Goal: Task Accomplishment & Management: Manage account settings

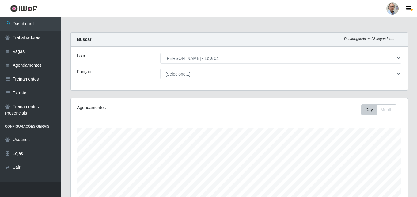
select select "251"
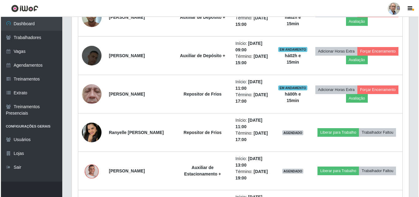
scroll to position [976, 0]
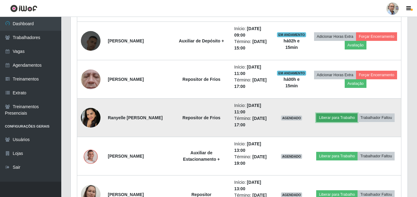
click at [358, 113] on button "Liberar para Trabalho" at bounding box center [337, 117] width 41 height 9
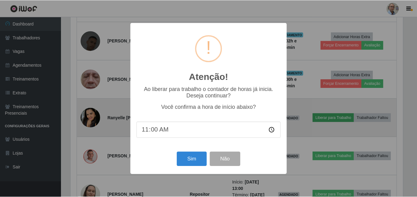
scroll to position [127, 334]
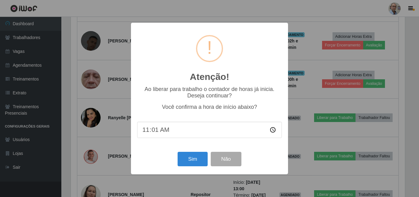
type input "11:15"
click at [193, 158] on button "Sim" at bounding box center [193, 159] width 30 height 14
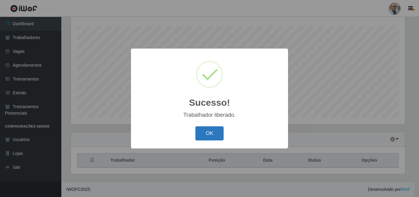
click at [211, 132] on button "OK" at bounding box center [209, 133] width 29 height 14
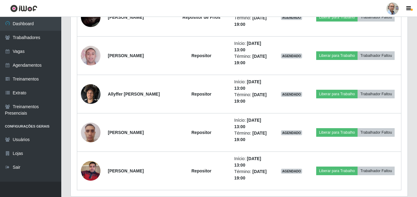
scroll to position [1543, 0]
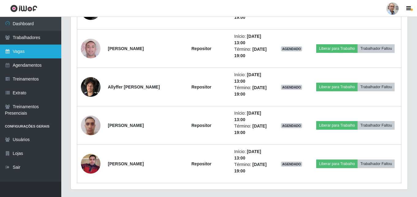
click at [20, 47] on link "Vagas" at bounding box center [30, 51] width 61 height 14
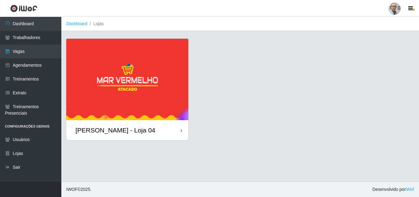
click at [109, 129] on div "[PERSON_NAME] - Loja 04" at bounding box center [115, 130] width 80 height 8
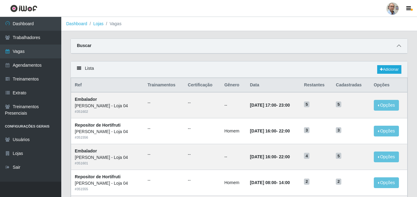
click at [399, 47] on icon at bounding box center [399, 46] width 4 height 4
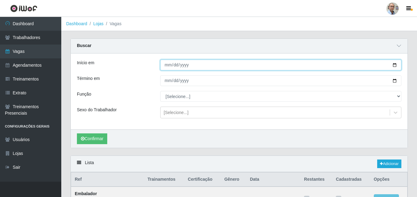
click at [395, 65] on input "Início em" at bounding box center [280, 65] width 241 height 11
type input "[DATE]"
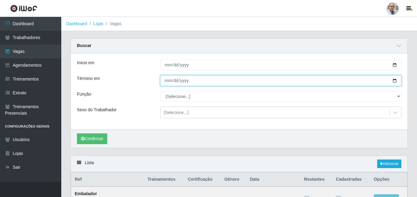
click at [394, 81] on input "Término em" at bounding box center [280, 80] width 241 height 11
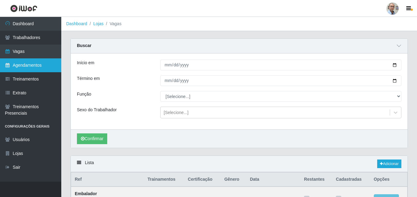
click at [24, 64] on link "Agendamentos" at bounding box center [30, 65] width 61 height 14
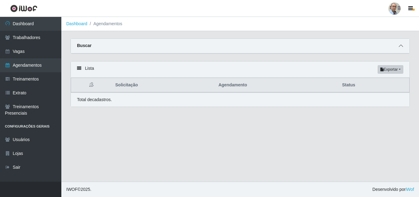
click at [402, 48] on icon at bounding box center [401, 46] width 4 height 4
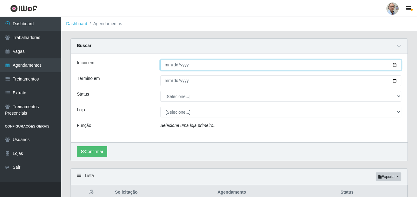
click at [393, 63] on input "Início em" at bounding box center [280, 65] width 241 height 11
type input "[DATE]"
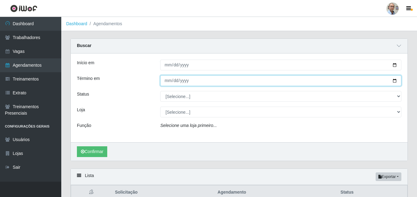
click at [397, 82] on input "Término em" at bounding box center [280, 80] width 241 height 11
type input "[DATE]"
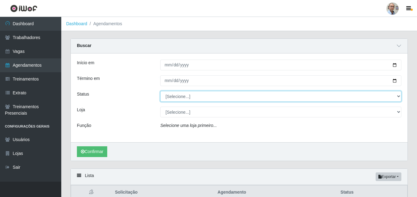
click at [180, 98] on select "[Selecione...] AGENDADO AGUARDANDO LIBERAR EM ANDAMENTO EM REVISÃO FINALIZADO C…" at bounding box center [280, 96] width 241 height 11
select select "AGENDADO"
click at [160, 91] on select "[Selecione...] AGENDADO AGUARDANDO LIBERAR EM ANDAMENTO EM REVISÃO FINALIZADO C…" at bounding box center [280, 96] width 241 height 11
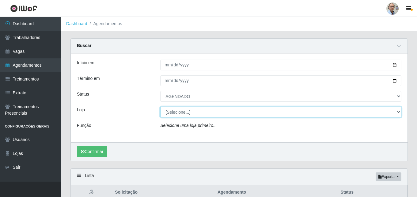
click at [189, 112] on select "[Selecione...] Mar Vermelho - Loja 04" at bounding box center [280, 111] width 241 height 11
select select "251"
click at [160, 107] on select "[Selecione...] Mar Vermelho - Loja 04" at bounding box center [280, 111] width 241 height 11
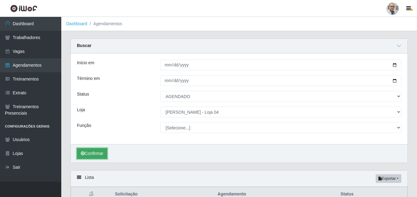
click at [92, 152] on button "Confirmar" at bounding box center [92, 153] width 30 height 11
click at [92, 153] on button "Confirmar" at bounding box center [92, 153] width 30 height 11
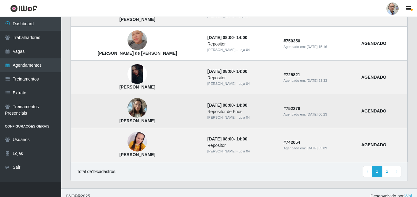
scroll to position [553, 0]
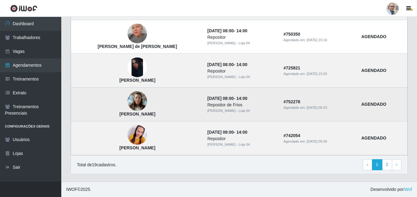
click at [128, 98] on img at bounding box center [138, 101] width 20 height 26
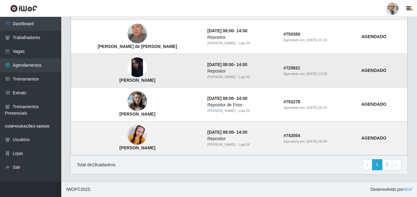
click at [130, 71] on img at bounding box center [138, 67] width 20 height 20
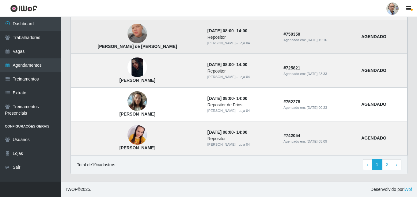
click at [130, 36] on img at bounding box center [138, 33] width 20 height 35
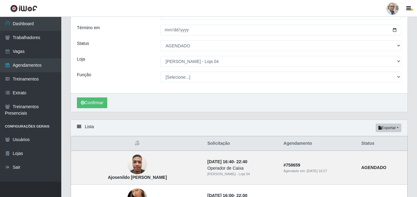
scroll to position [0, 0]
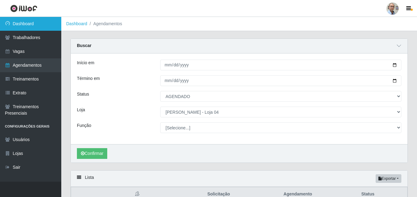
click at [25, 27] on link "Dashboard" at bounding box center [30, 24] width 61 height 14
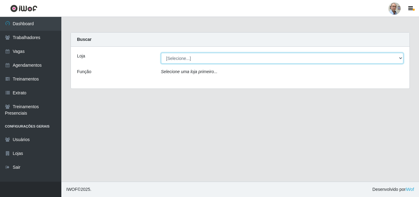
click at [178, 57] on select "[Selecione...] Mar Vermelho - Loja 04" at bounding box center [282, 58] width 243 height 11
select select "251"
click at [161, 53] on select "[Selecione...] Mar Vermelho - Loja 04" at bounding box center [282, 58] width 243 height 11
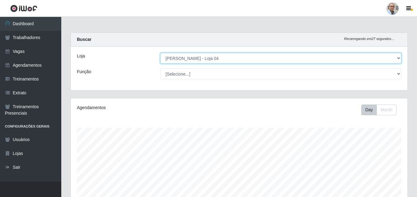
scroll to position [127, 337]
